Goal: Use online tool/utility

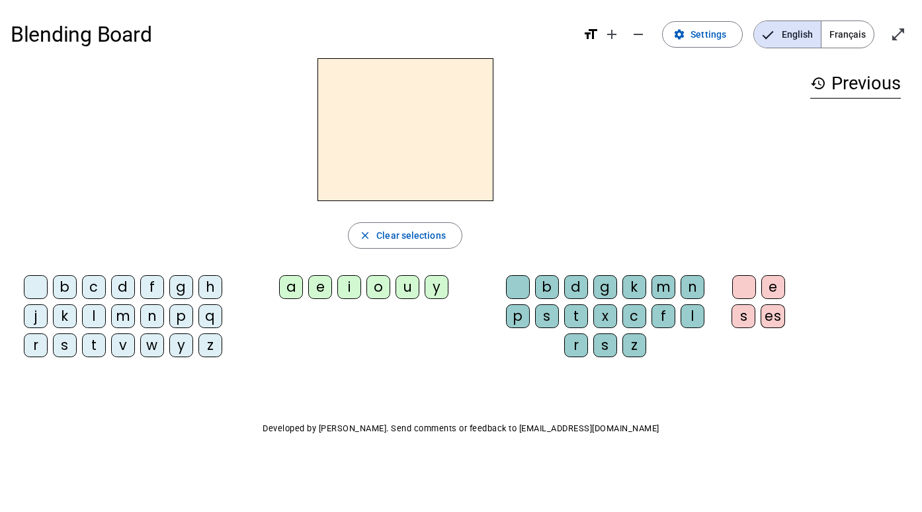
click at [841, 32] on span "Français" at bounding box center [848, 34] width 52 height 26
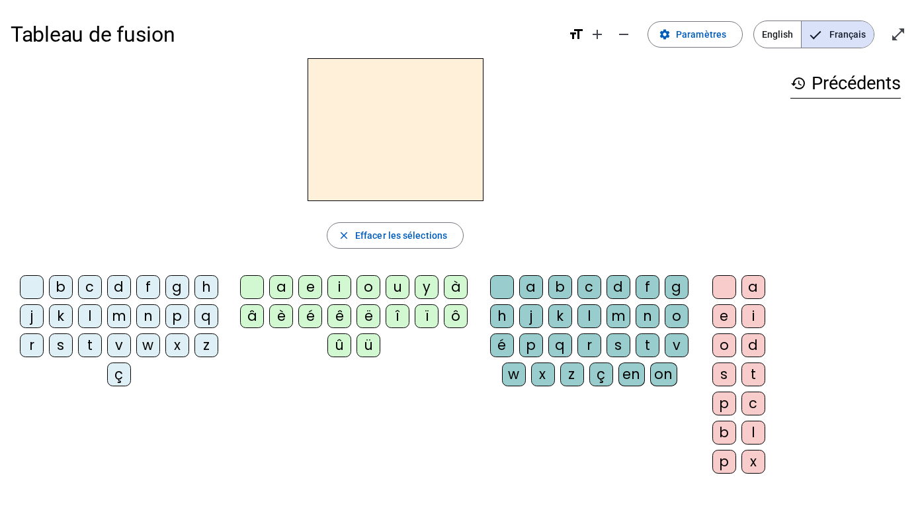
click at [149, 288] on div "f" at bounding box center [148, 287] width 24 height 24
click at [343, 290] on div "i" at bounding box center [340, 287] width 24 height 24
click at [592, 320] on div "l" at bounding box center [590, 316] width 24 height 24
click at [122, 317] on div "m" at bounding box center [119, 316] width 24 height 24
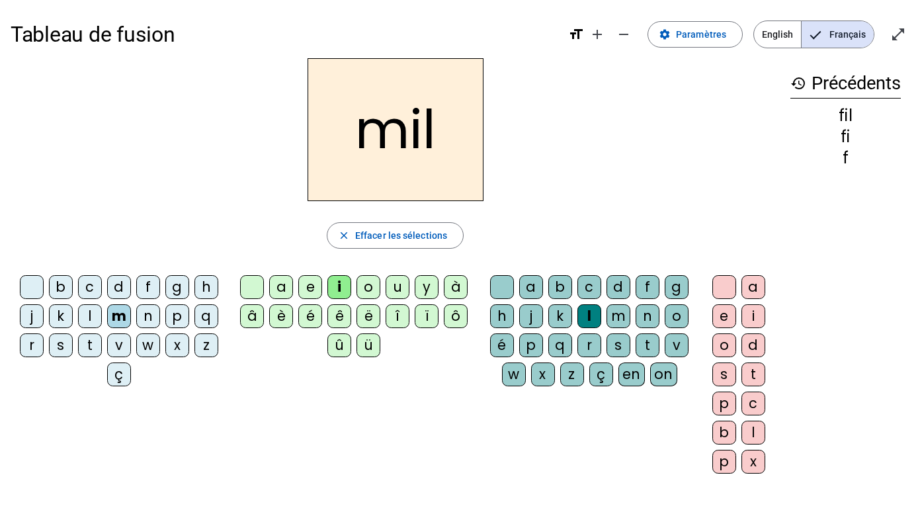
click at [283, 284] on div "a" at bounding box center [281, 287] width 24 height 24
click at [121, 347] on div "v" at bounding box center [119, 345] width 24 height 24
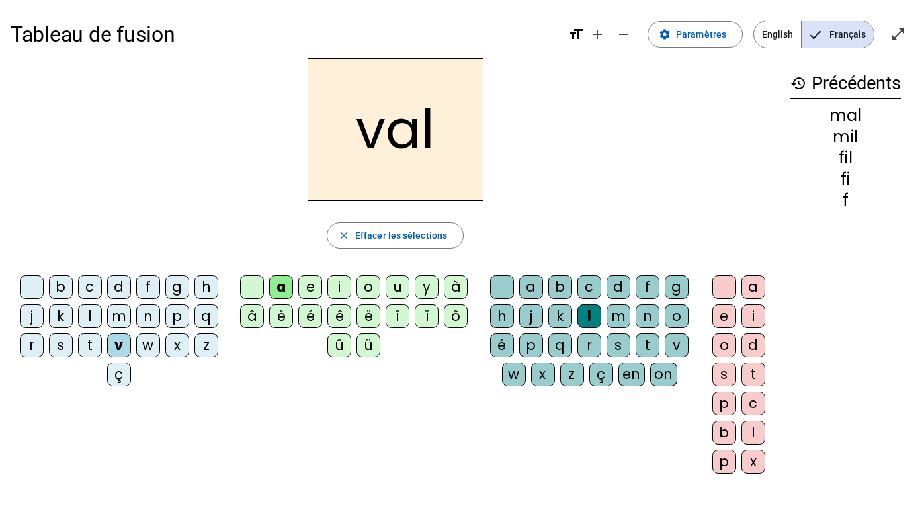
click at [588, 318] on div "l" at bounding box center [590, 316] width 24 height 24
click at [589, 316] on div "l" at bounding box center [590, 316] width 24 height 24
click at [503, 287] on div at bounding box center [502, 287] width 24 height 24
